Goal: Check status

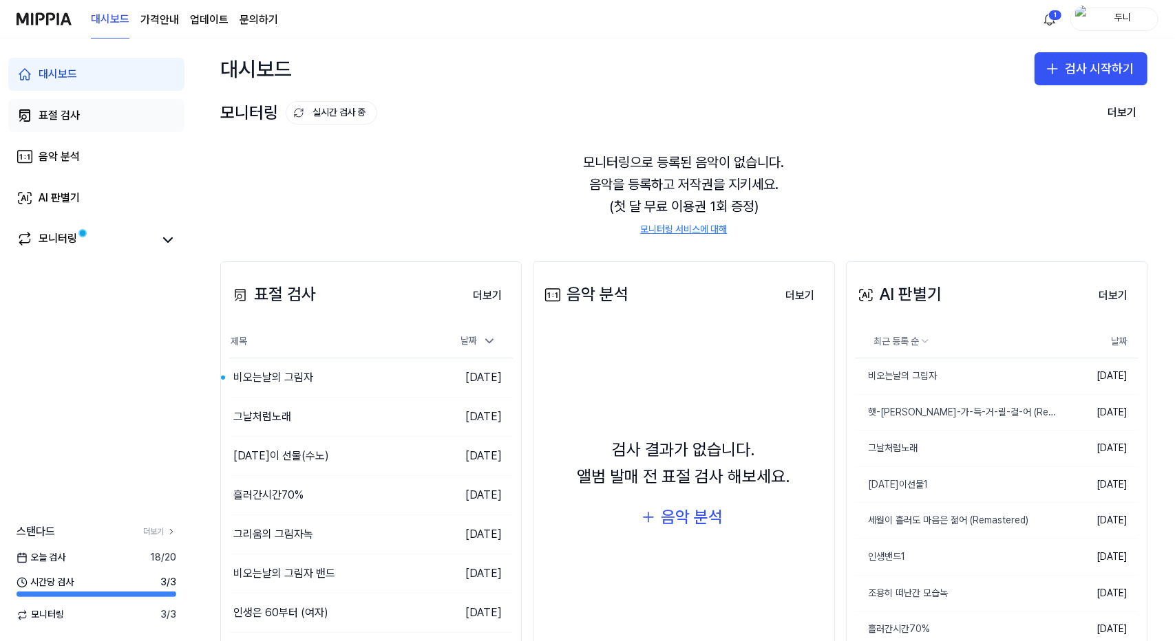
click at [63, 123] on div "표절 검사" at bounding box center [59, 115] width 41 height 17
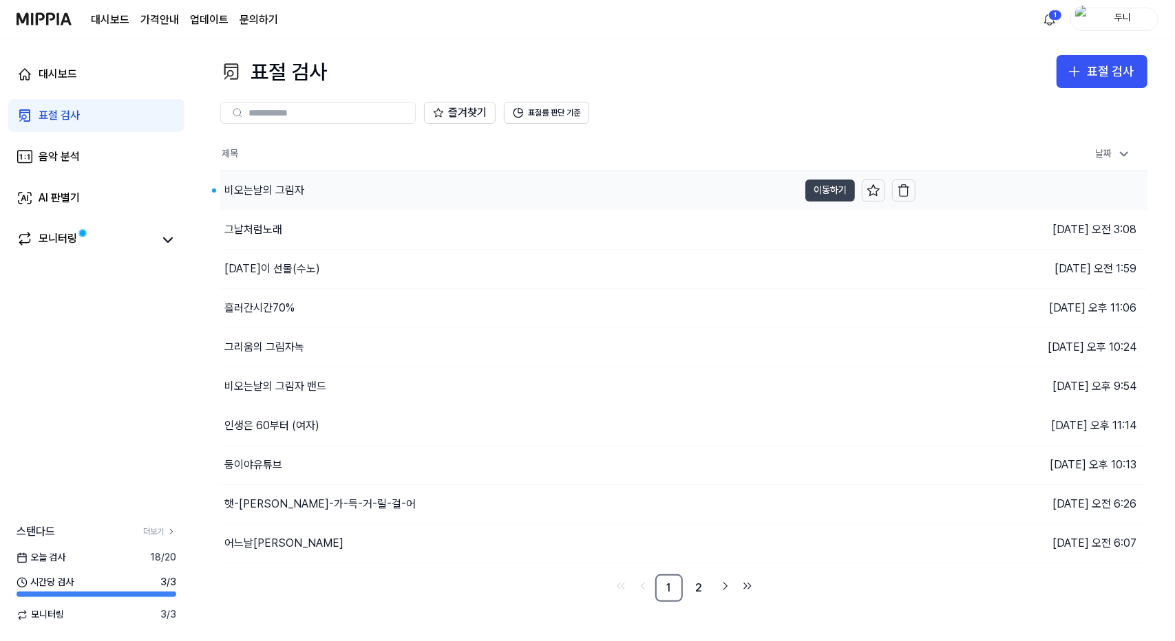
click at [829, 188] on button "이동하기" at bounding box center [830, 191] width 50 height 22
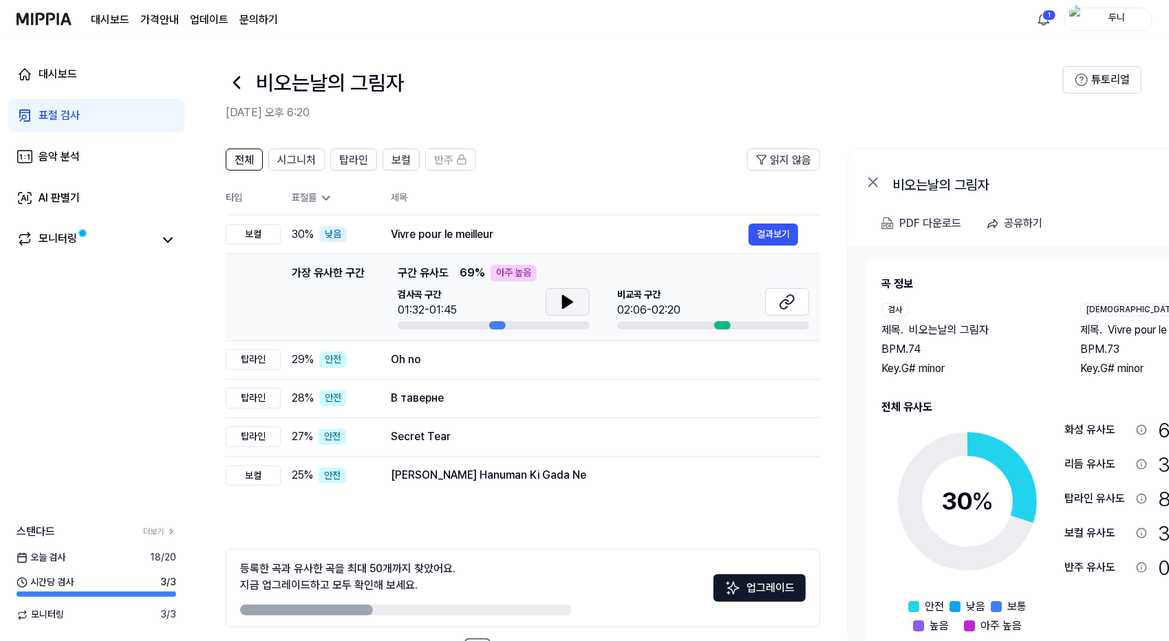
click at [563, 304] on icon at bounding box center [568, 302] width 10 height 12
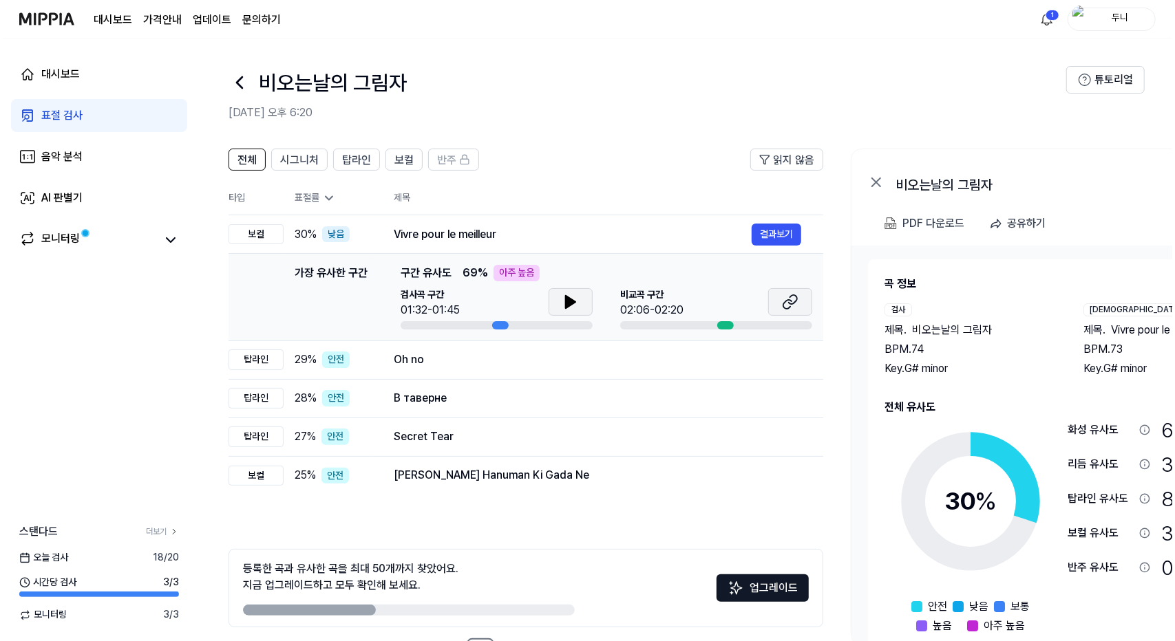
scroll to position [0, 1]
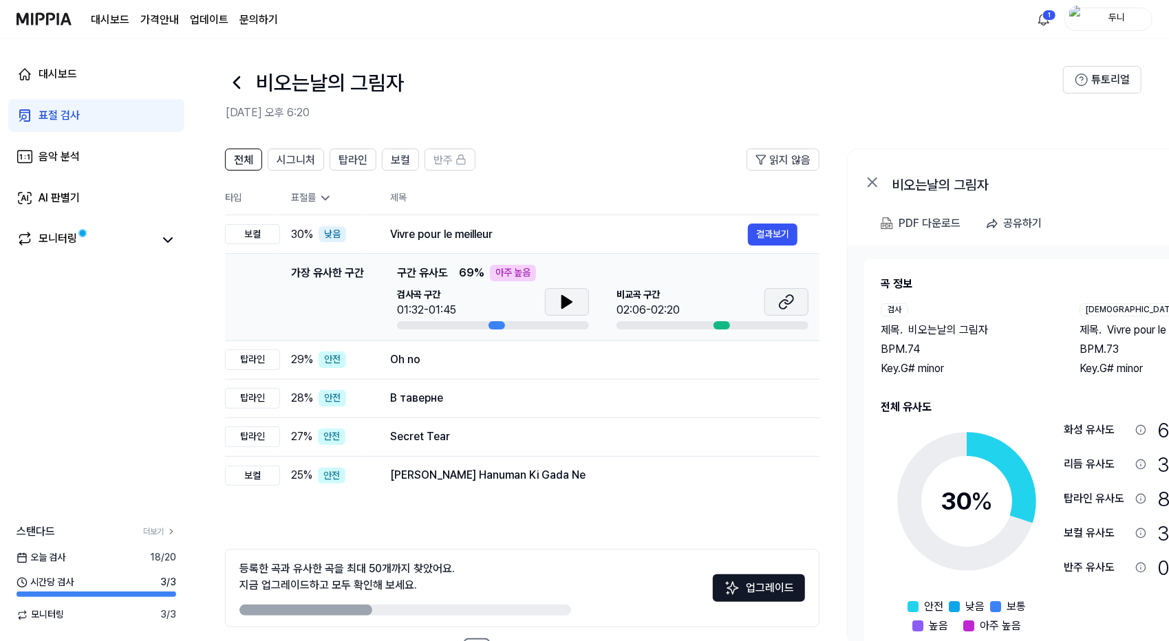
click at [787, 299] on icon at bounding box center [786, 302] width 17 height 17
click at [784, 231] on button "결과보기" at bounding box center [773, 235] width 50 height 22
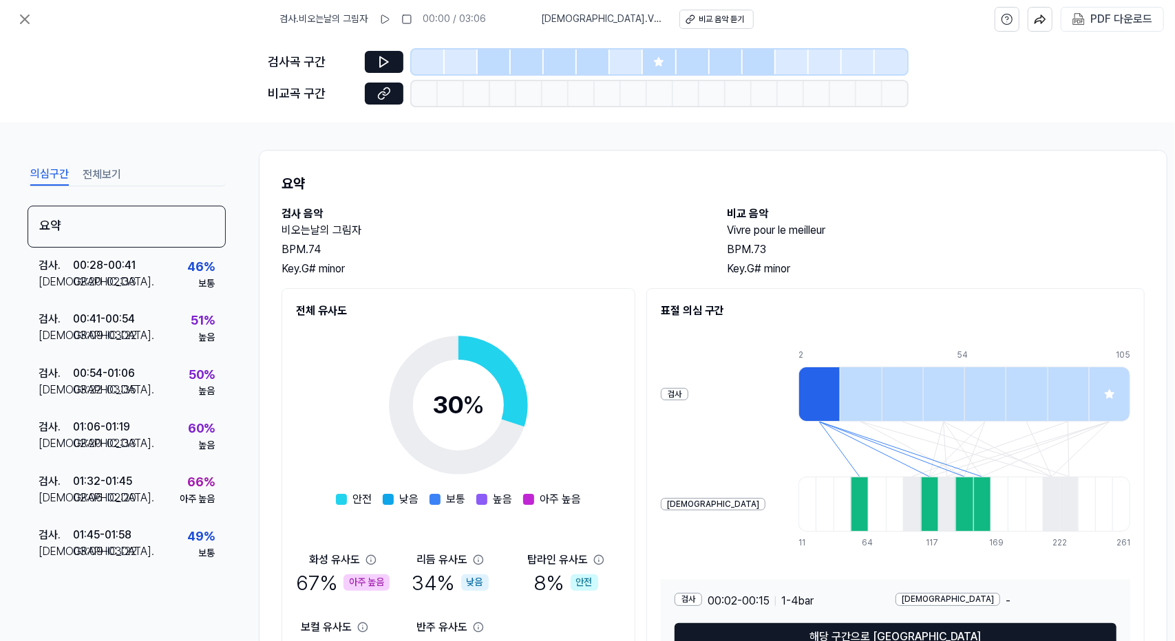
scroll to position [92, 0]
